Goal: Task Accomplishment & Management: Manage account settings

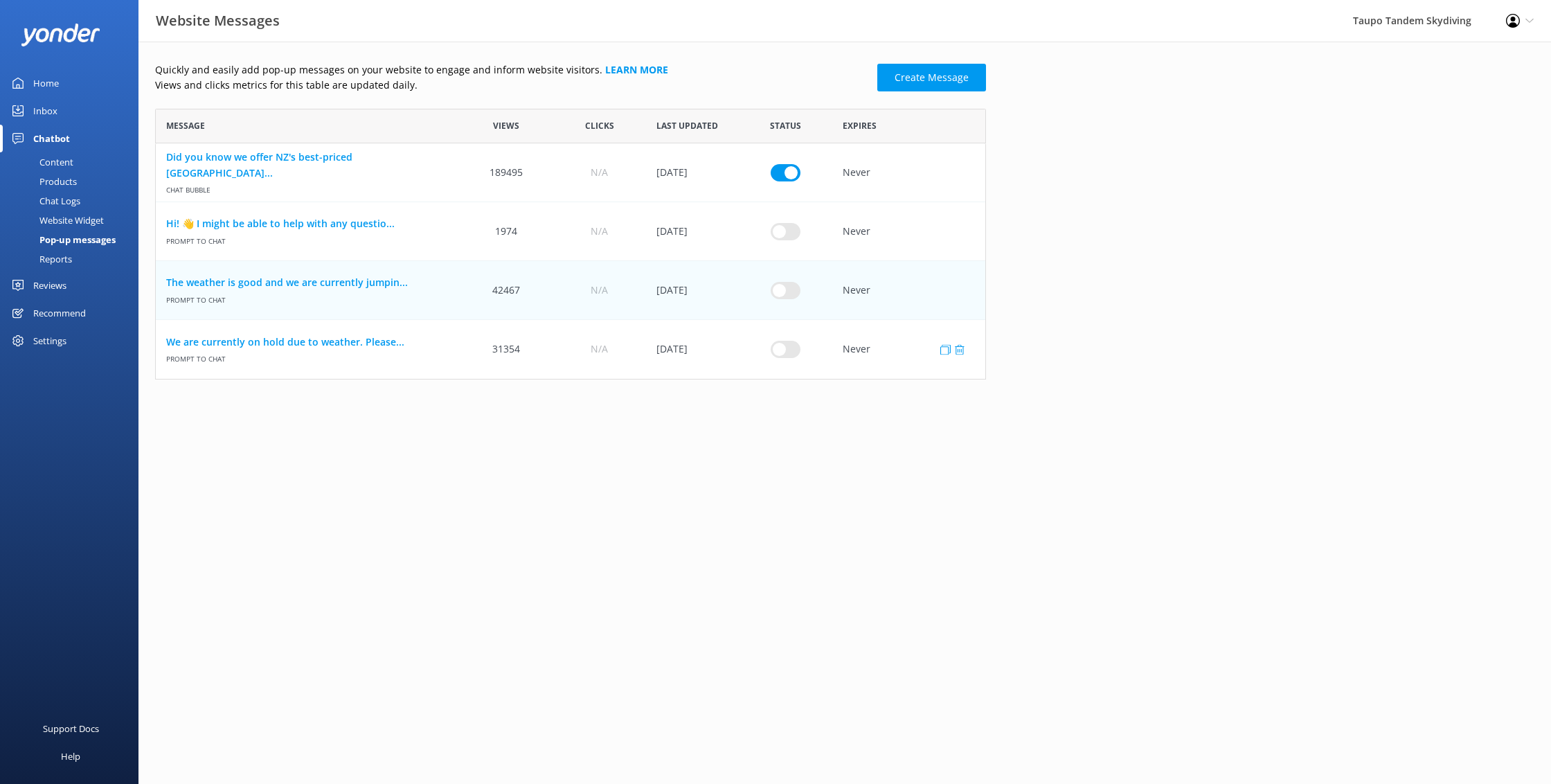
scroll to position [271, 831]
click at [789, 352] on input "row" at bounding box center [786, 349] width 30 height 17
checkbox input "true"
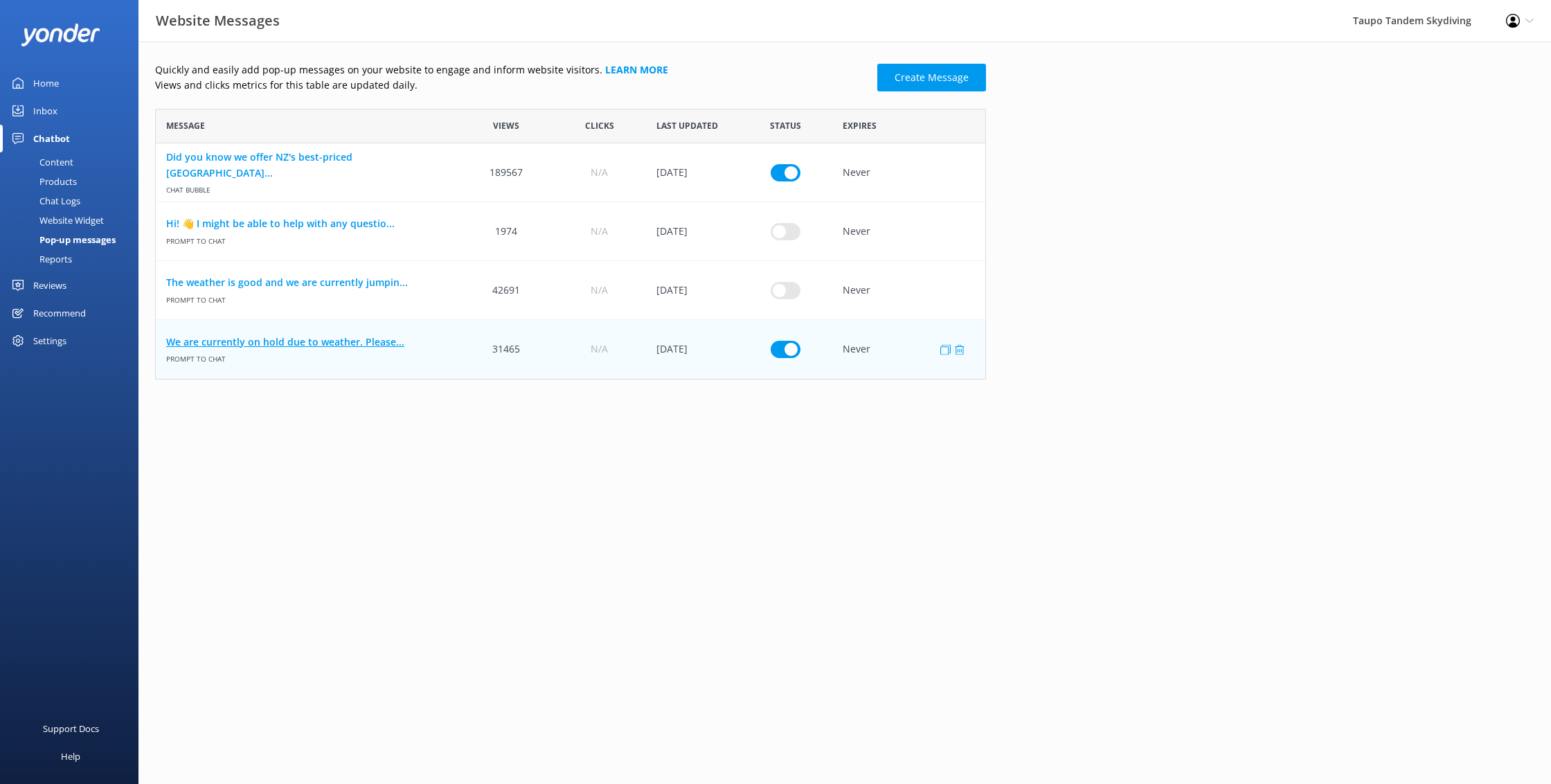
click at [355, 343] on link "We are currently on hold due to weather. Please..." at bounding box center [308, 342] width 283 height 15
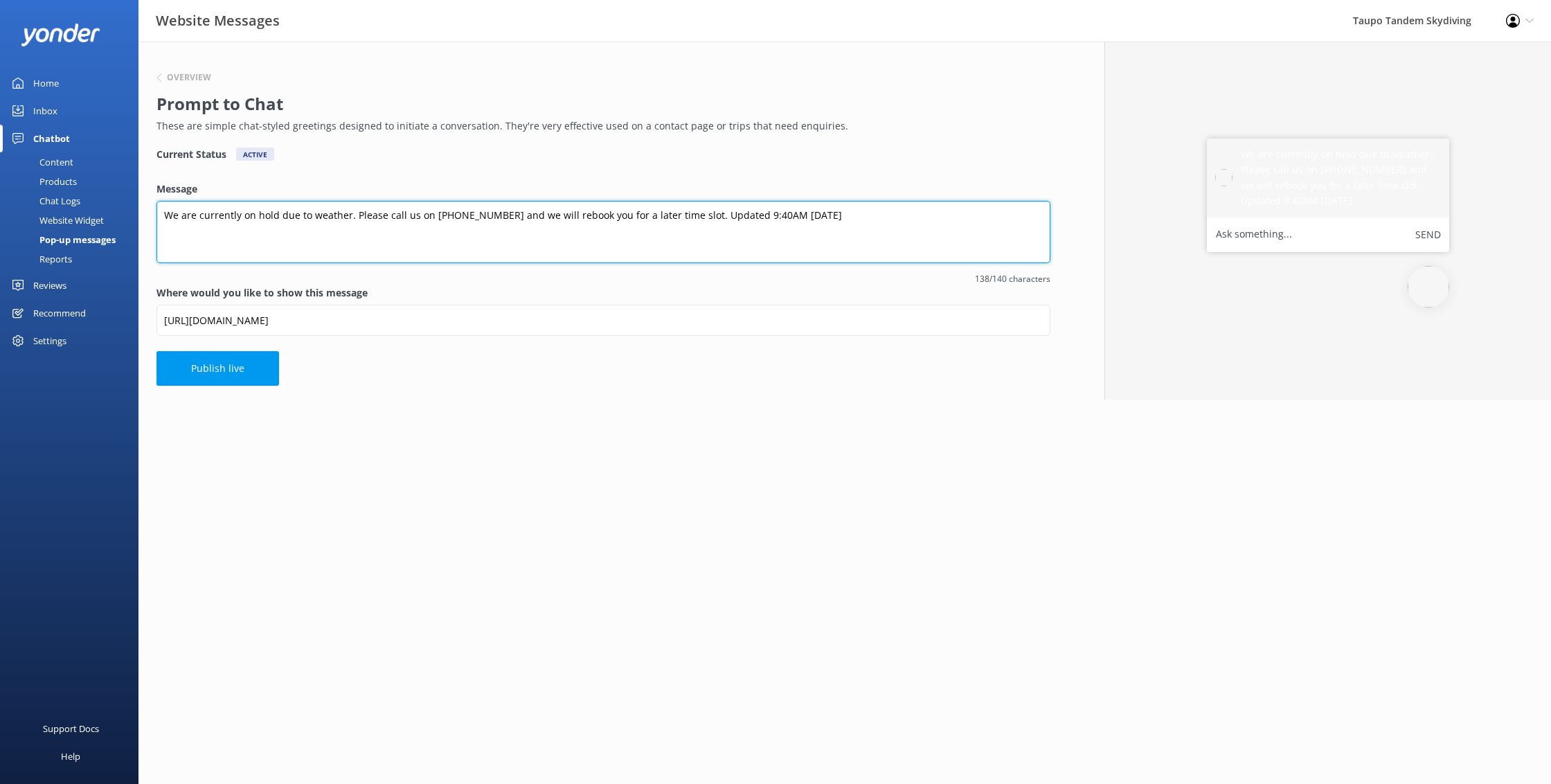
click at [734, 217] on textarea "We are currently on hold due to weather. Please call us on [PHONE_NUMBER] and w…" at bounding box center [603, 231] width 894 height 62
click at [759, 213] on textarea "We are currently on hold due to weather. Please call us on [PHONE_NUMBER] and w…" at bounding box center [603, 231] width 894 height 62
type textarea "We are currently on hold due to weather. Please call us on [PHONE_NUMBER] and w…"
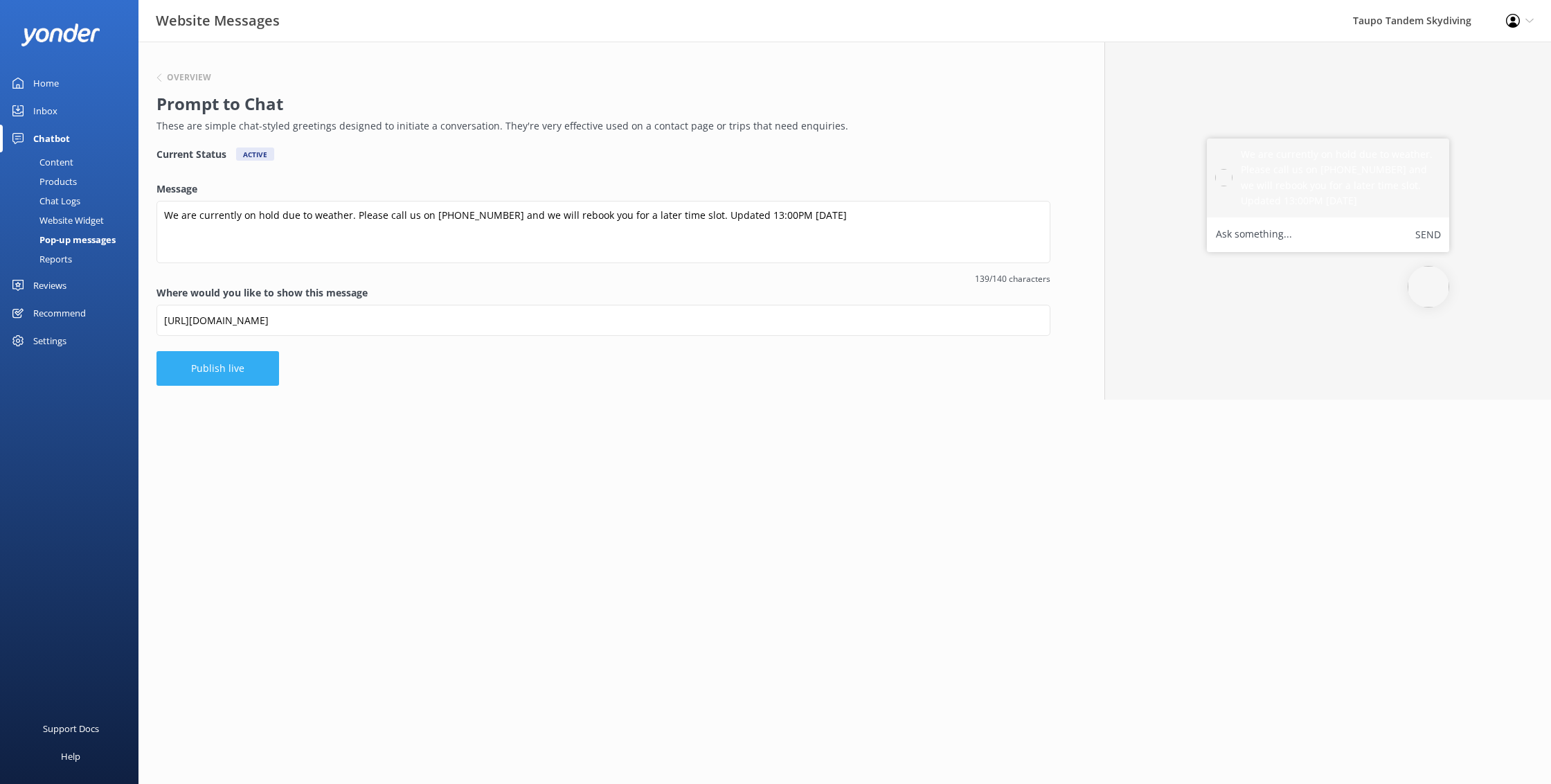
click at [238, 373] on button "Publish live" at bounding box center [218, 368] width 122 height 34
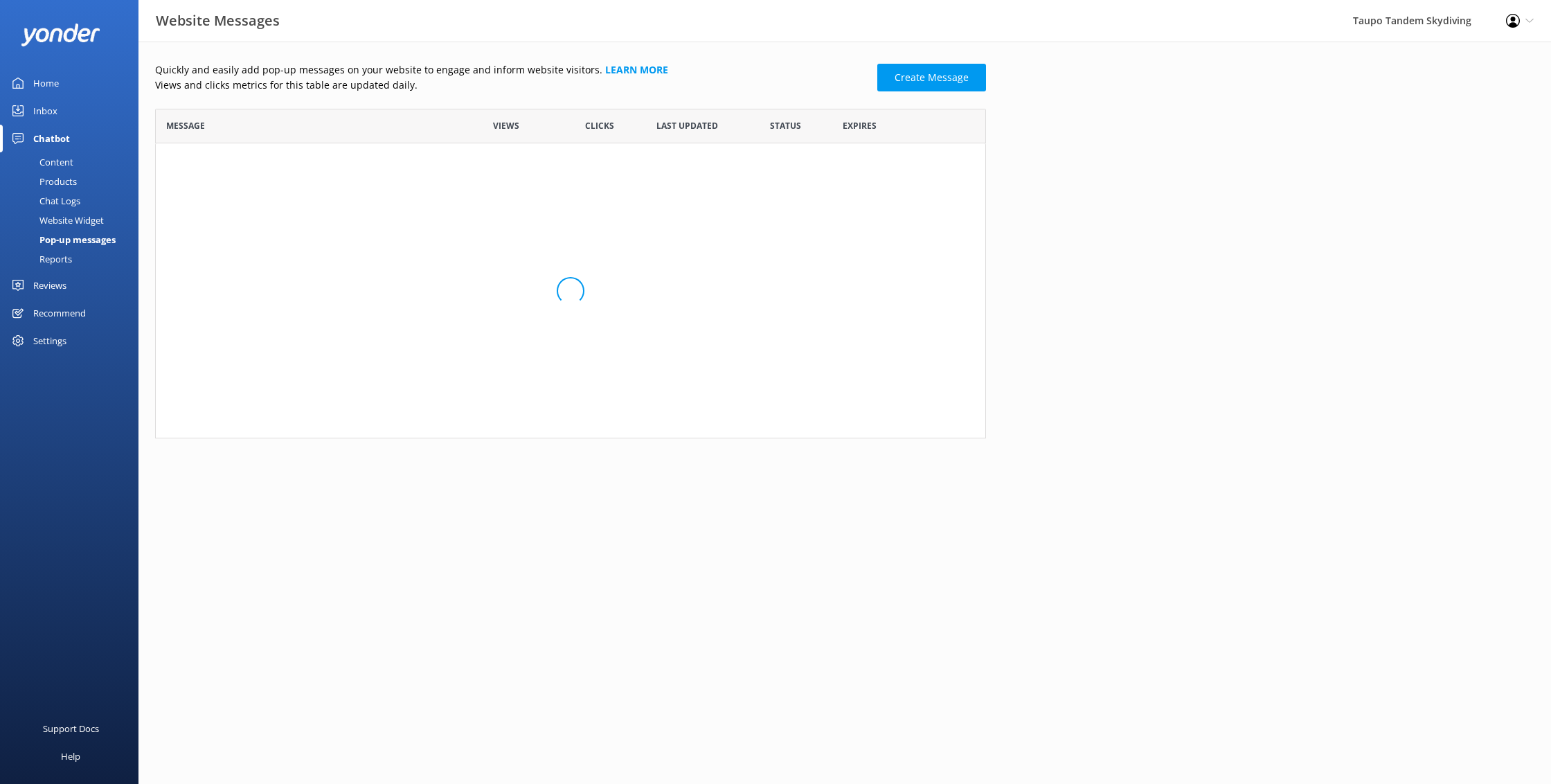
scroll to position [271, 831]
